Goal: Task Accomplishment & Management: Use online tool/utility

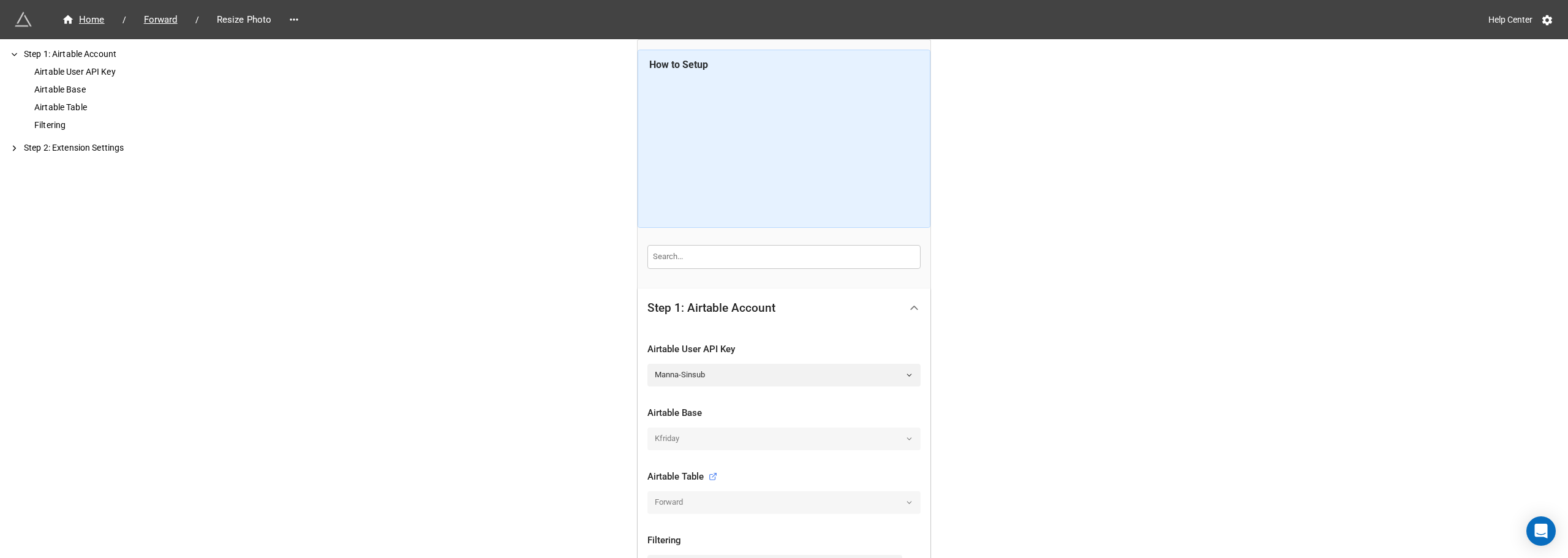
click at [213, 134] on div "Home / Forward / Resize Photo Help Center How to Setup Step 1: Airtable Account…" at bounding box center [784, 375] width 1568 height 751
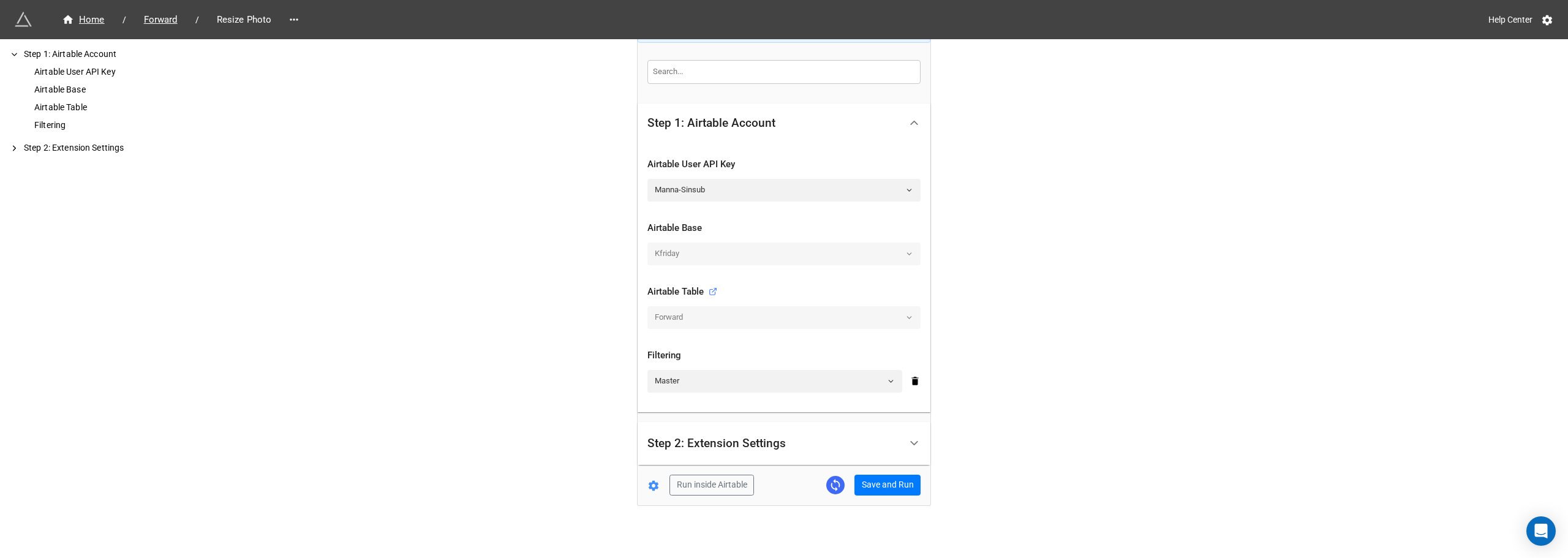
scroll to position [193, 0]
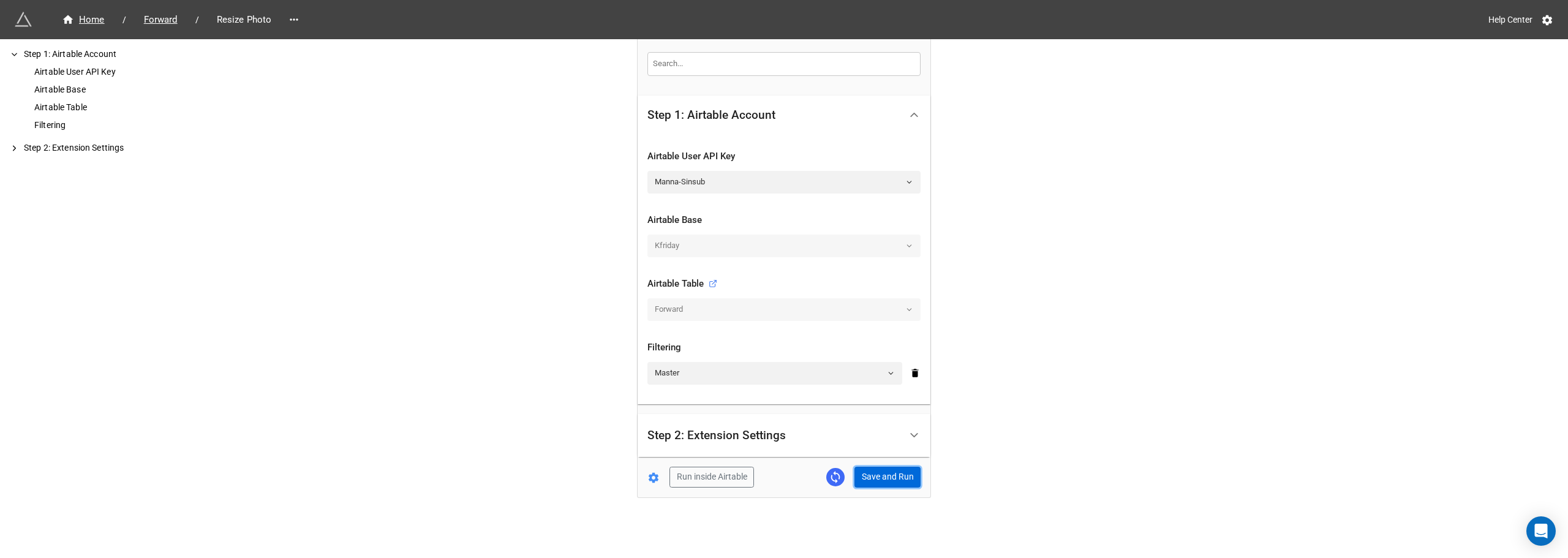
click at [891, 468] on button "Save and Run" at bounding box center [888, 477] width 67 height 21
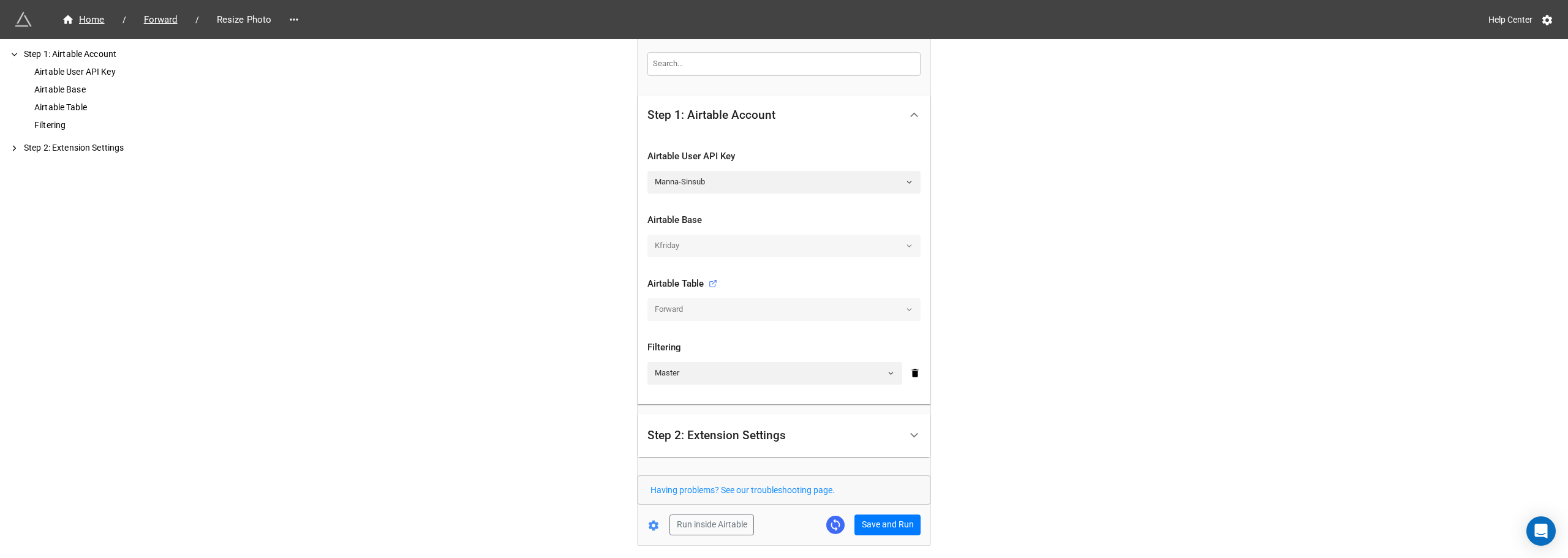
drag, startPoint x: 220, startPoint y: 172, endPoint x: 255, endPoint y: 12, distance: 163.8
click at [220, 172] on div "Home / Forward / Resize Photo Help Center How to Setup Step 1: Airtable Account…" at bounding box center [784, 206] width 1568 height 798
click at [148, 19] on span "Forward" at bounding box center [161, 19] width 48 height 14
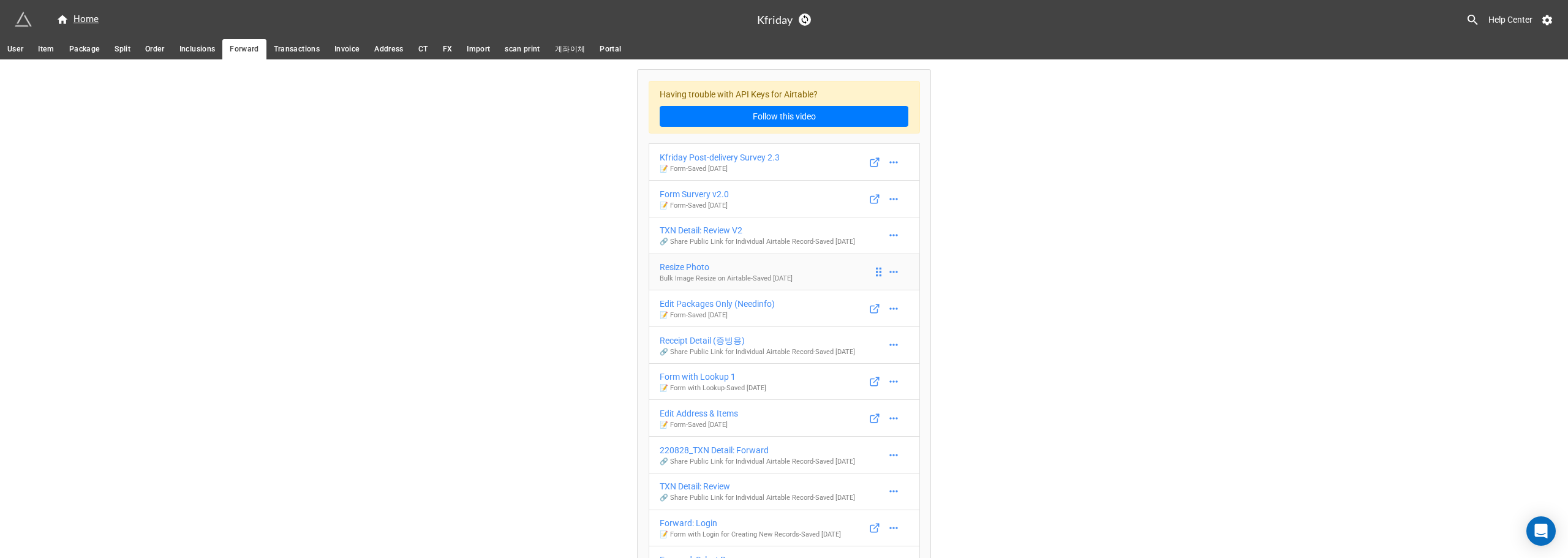
click at [680, 269] on div "Resize Photo" at bounding box center [726, 267] width 133 height 13
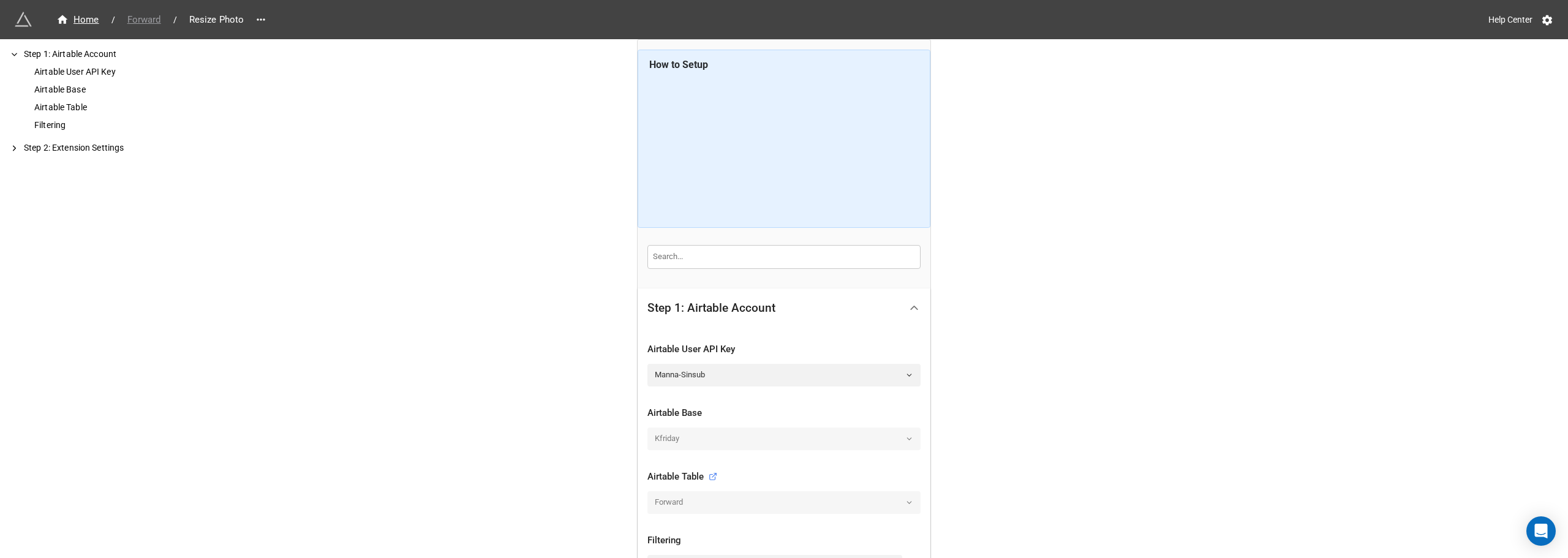
click at [142, 14] on span "Forward" at bounding box center [144, 19] width 48 height 14
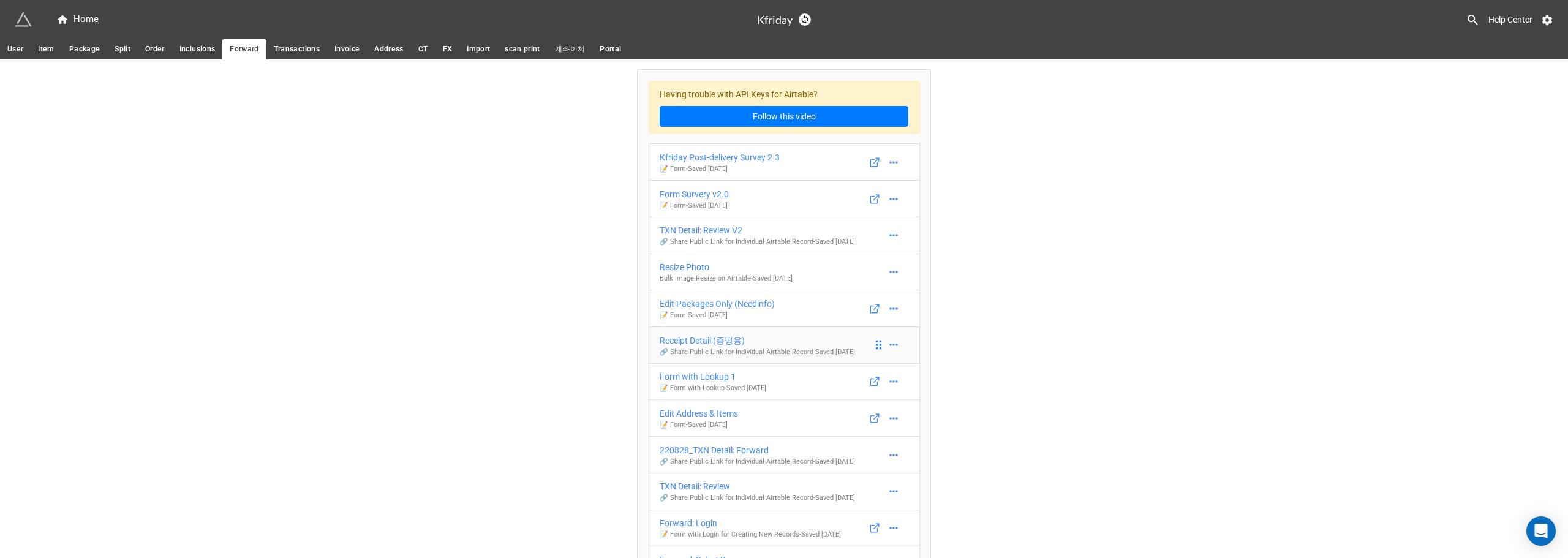
click at [677, 339] on div "Receipt Detail (증빙용)" at bounding box center [757, 340] width 195 height 13
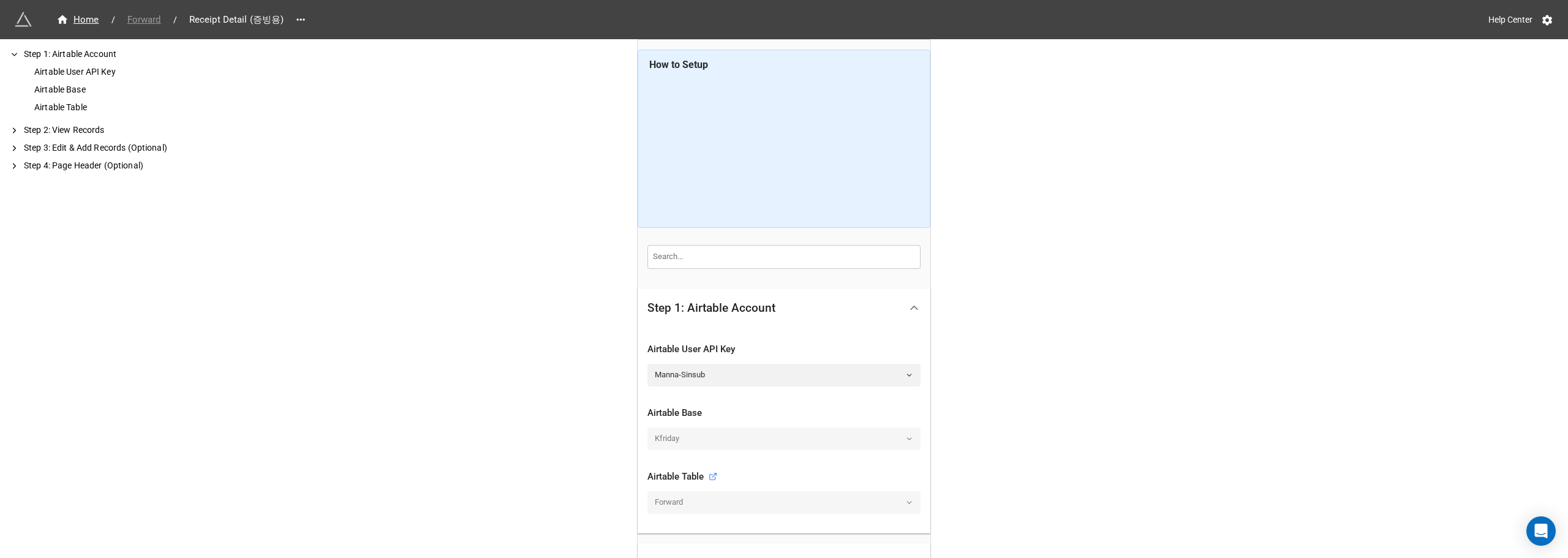
click at [160, 22] on span "Forward" at bounding box center [144, 19] width 48 height 14
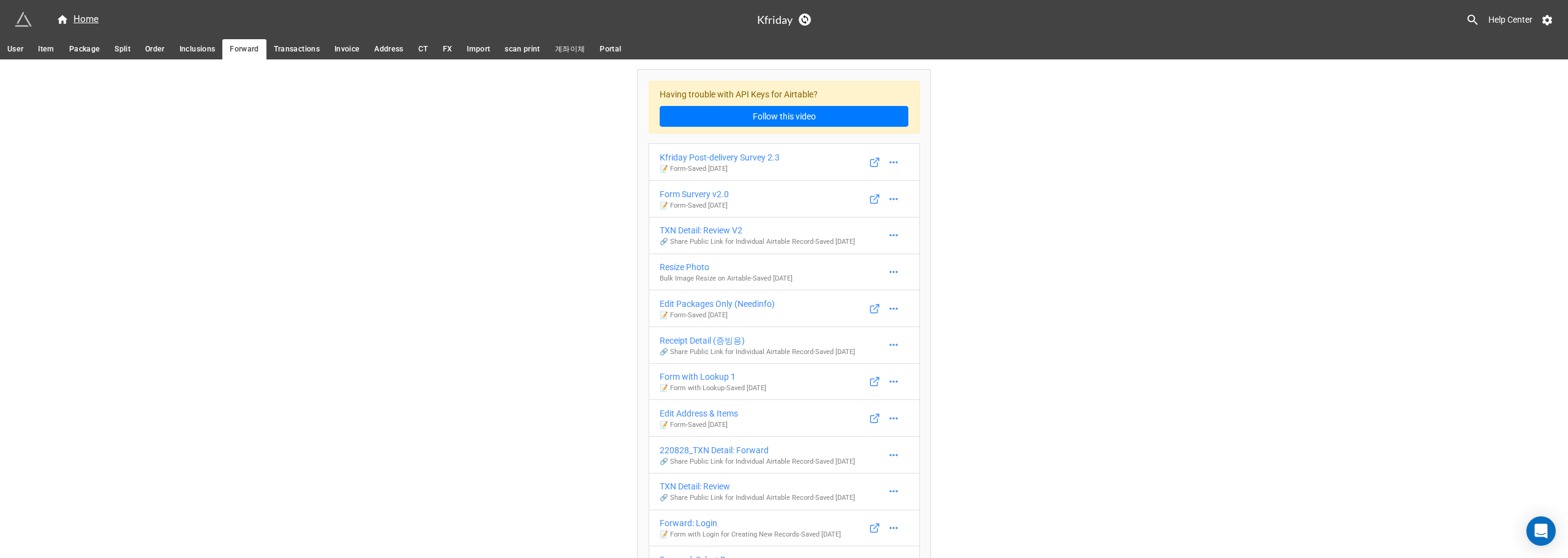
click at [292, 52] on span "Transactions" at bounding box center [296, 49] width 46 height 12
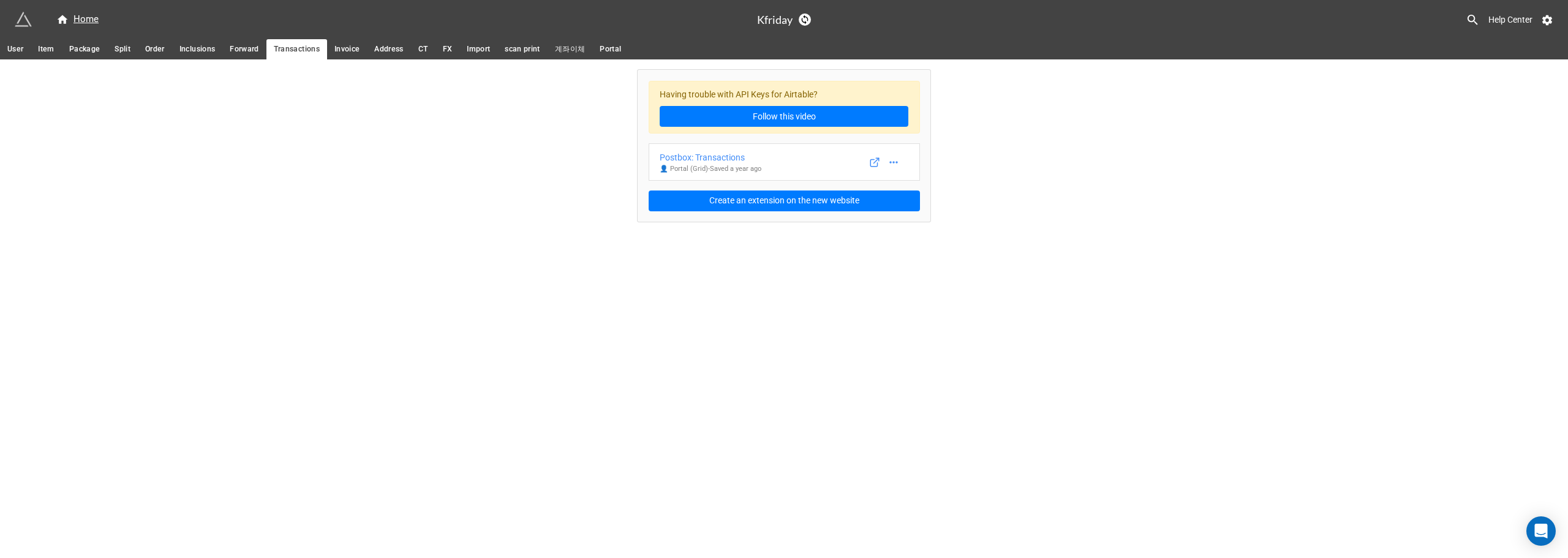
click at [185, 52] on span "Inclusions" at bounding box center [197, 49] width 36 height 12
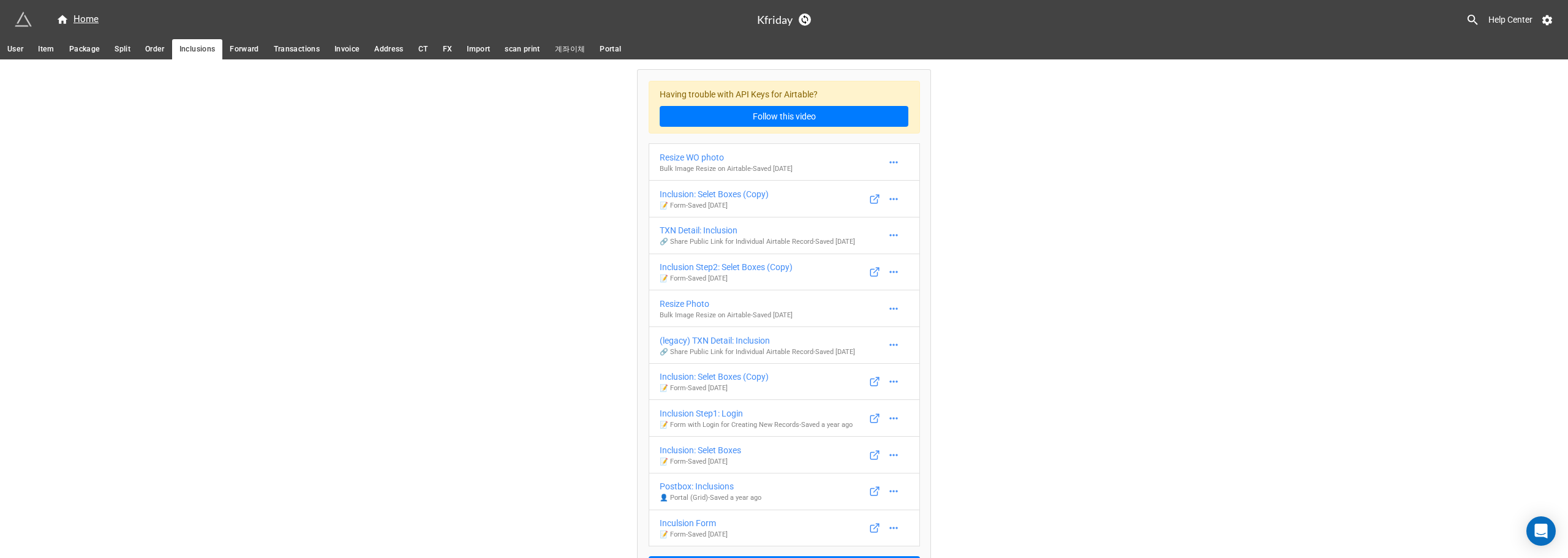
click at [88, 53] on span "Package" at bounding box center [84, 49] width 31 height 12
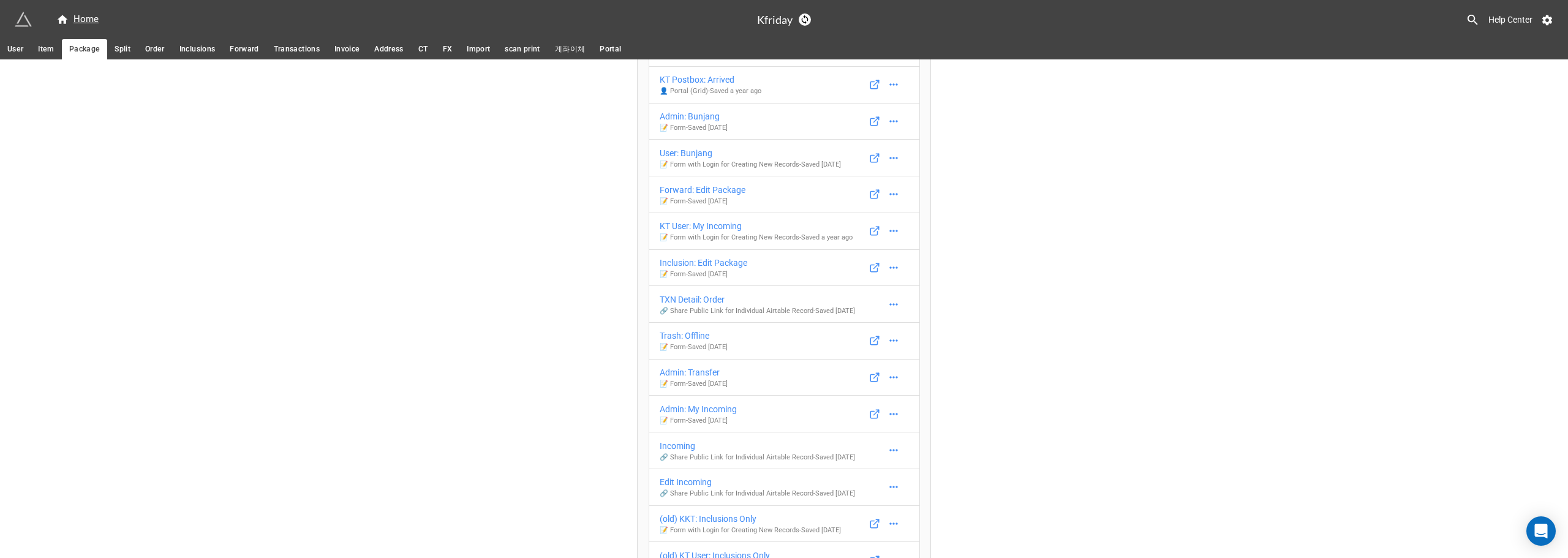
scroll to position [735, 0]
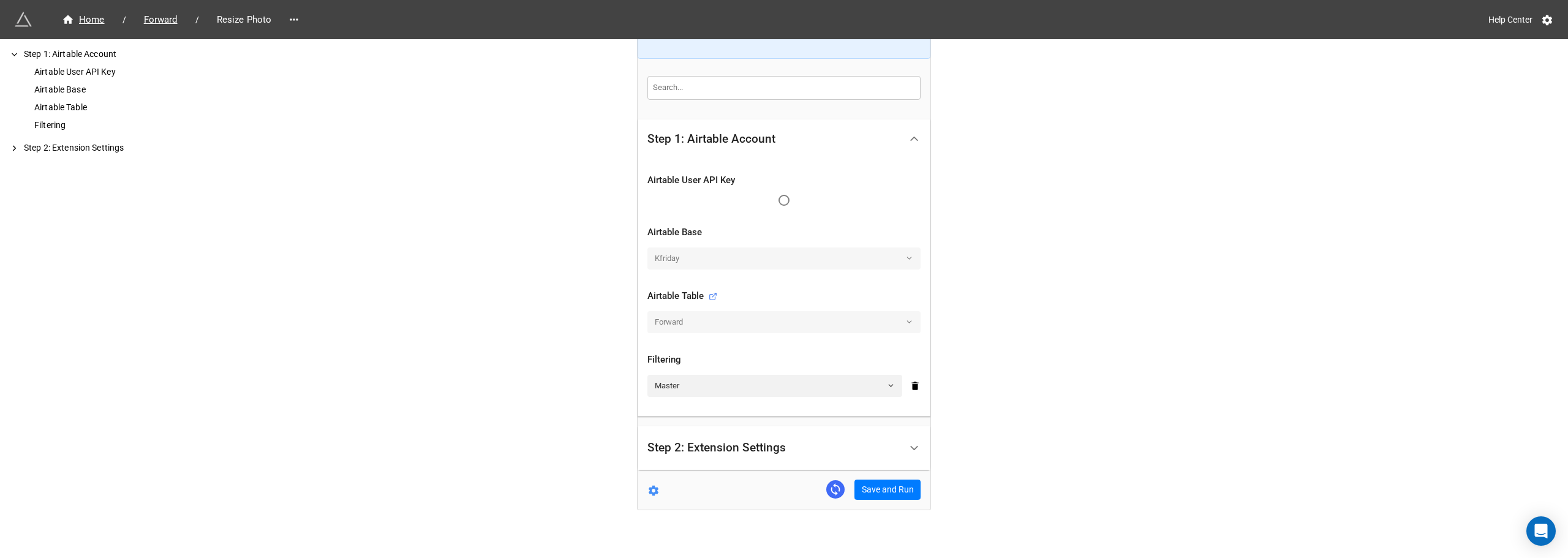
scroll to position [181, 0]
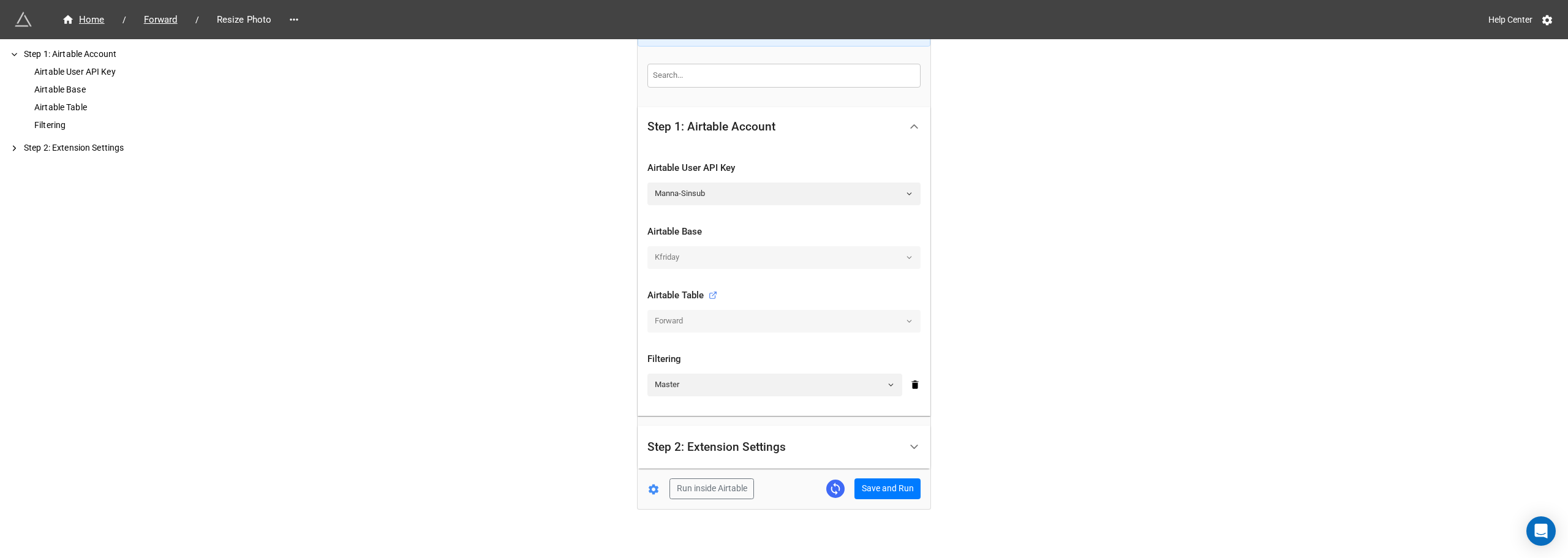
click at [867, 474] on div "Step 1: Airtable Account Airtable User API Key Airtable Base Airtable Table Fil…" at bounding box center [784, 266] width 293 height 424
click at [870, 490] on button "Save and Run" at bounding box center [888, 488] width 67 height 21
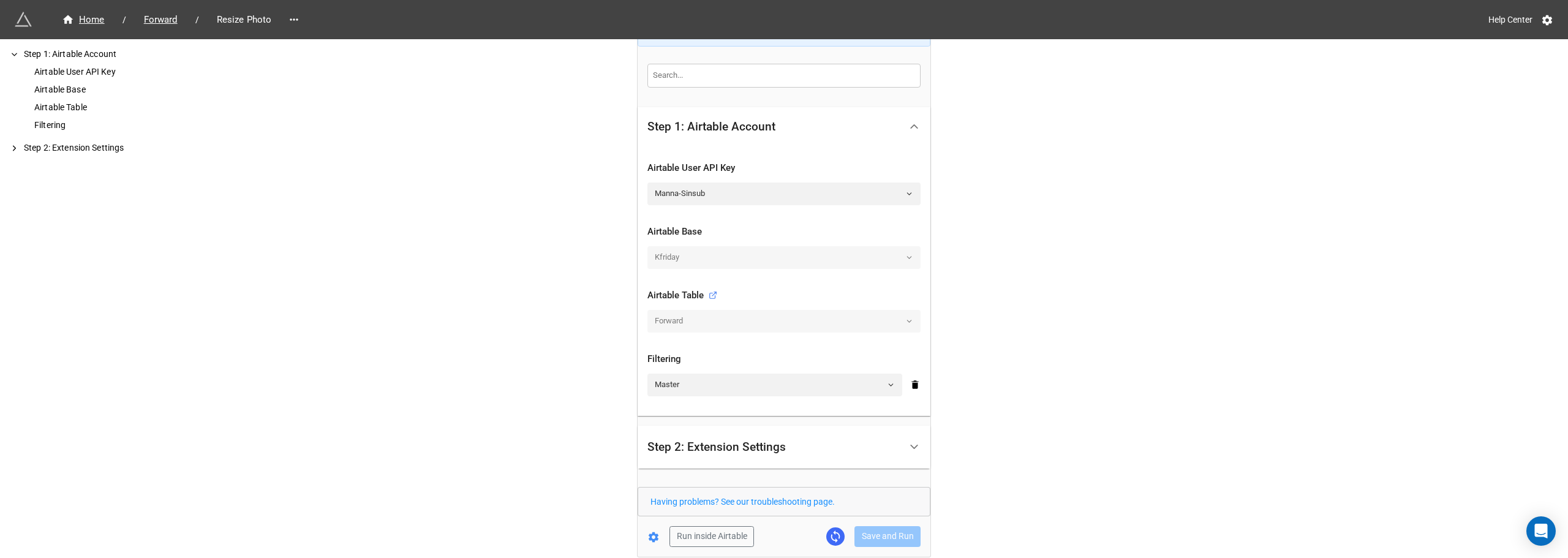
scroll to position [240, 0]
